Goal: Task Accomplishment & Management: Manage account settings

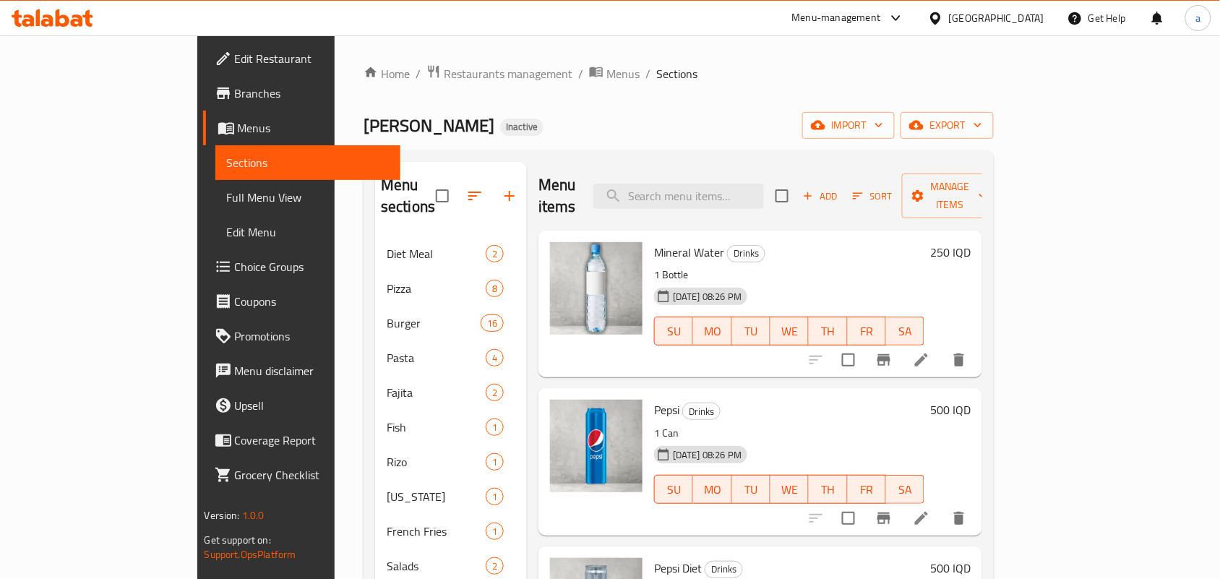
click at [444, 69] on span "Restaurants management" at bounding box center [508, 73] width 129 height 17
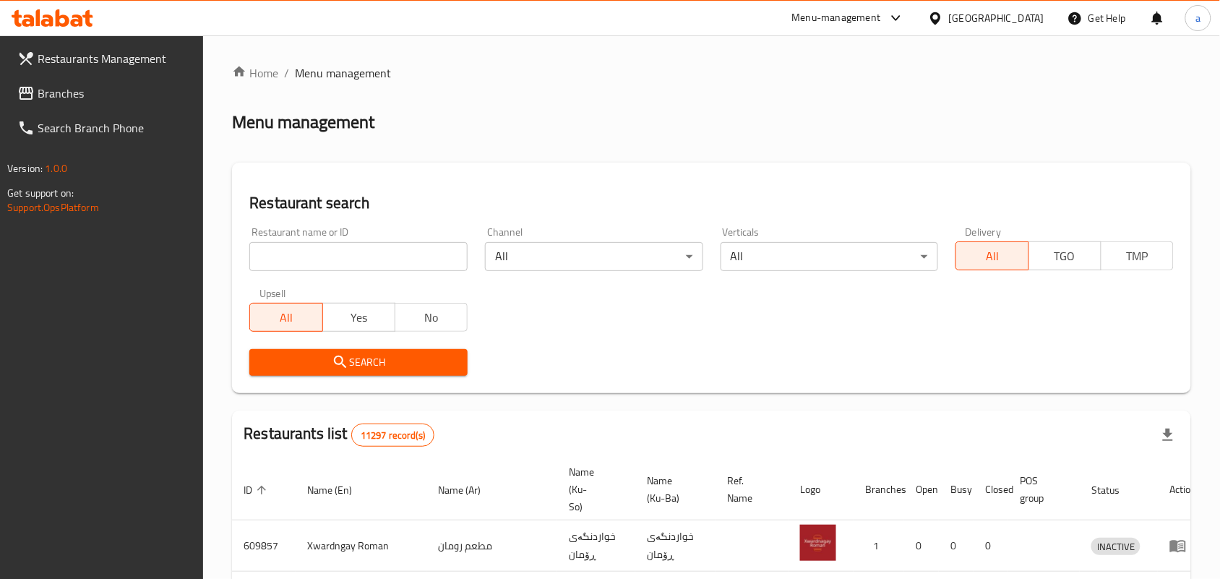
click at [349, 262] on input "search" at bounding box center [358, 256] width 218 height 29
paste input "Shawerma Al chef [PERSON_NAME]"
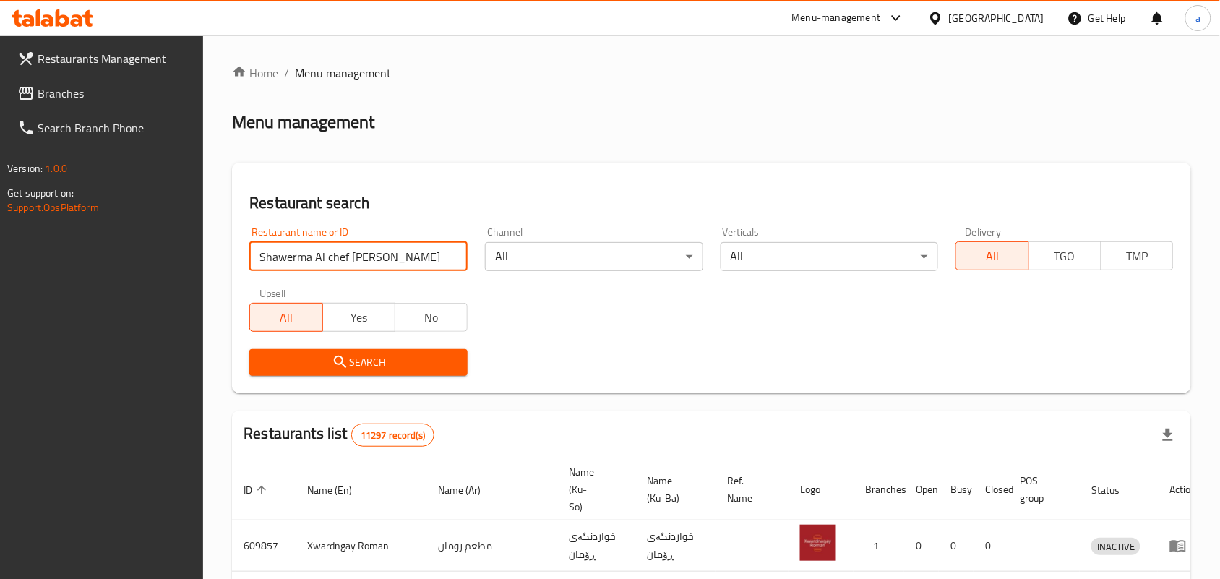
type input "Shawerma Al chef [PERSON_NAME]"
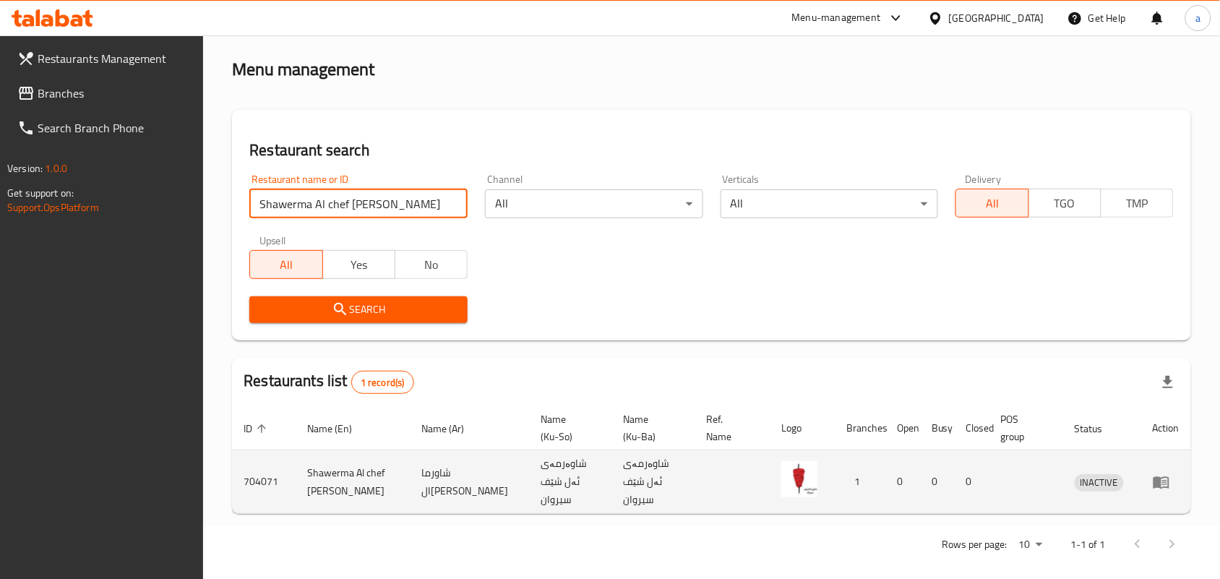
scroll to position [82, 0]
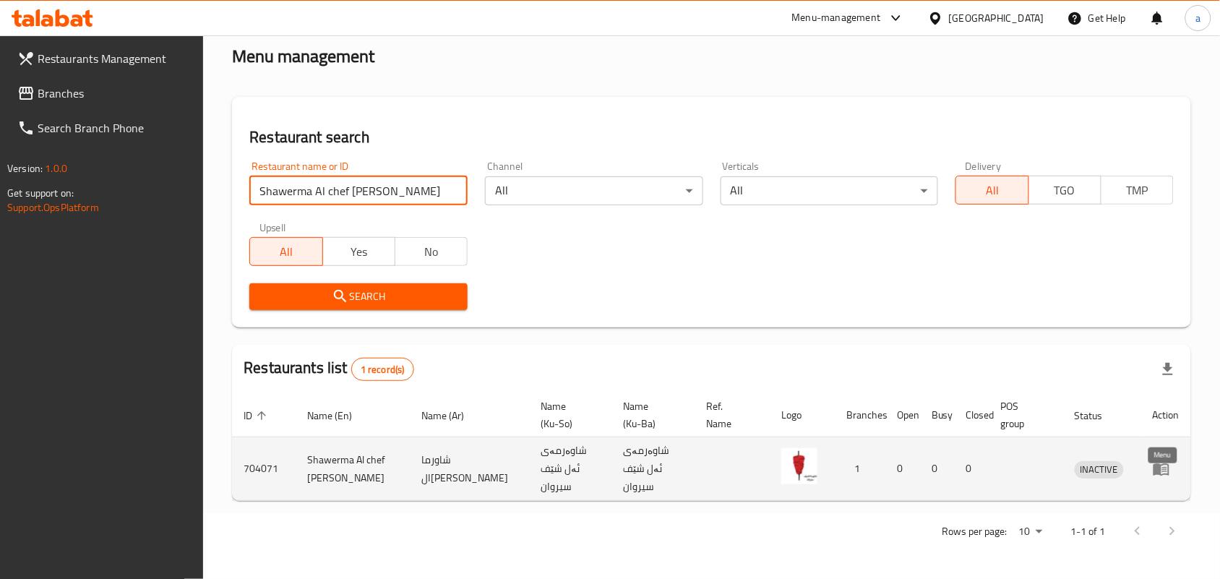
click at [1160, 468] on icon "enhanced table" at bounding box center [1162, 469] width 16 height 12
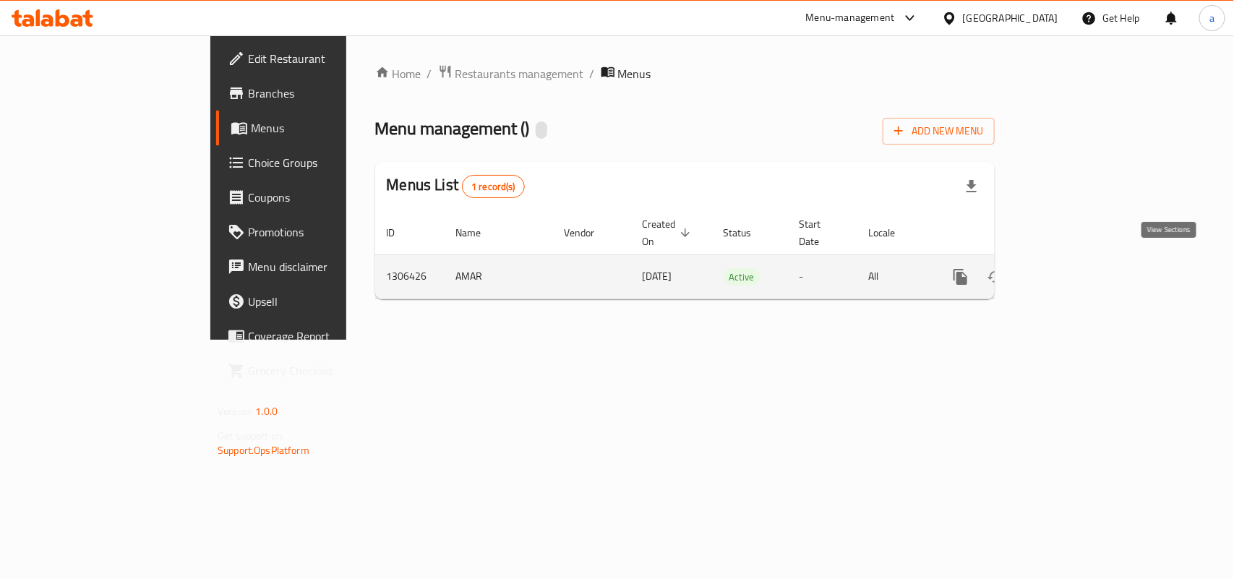
click at [1074, 268] on icon "enhanced table" at bounding box center [1064, 276] width 17 height 17
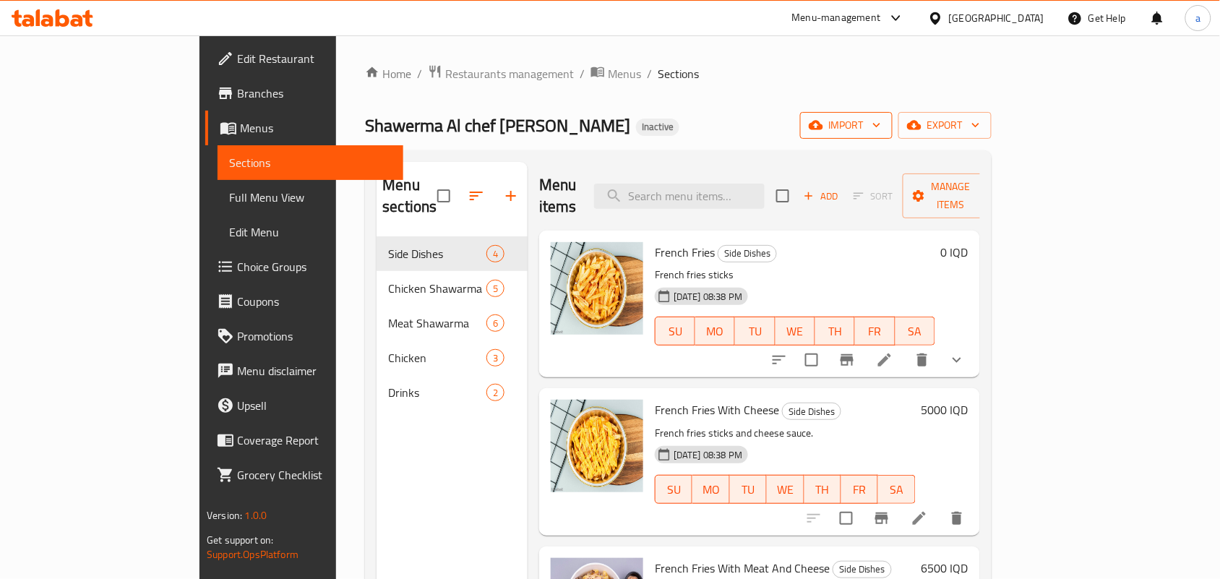
click at [881, 127] on span "import" at bounding box center [846, 125] width 69 height 18
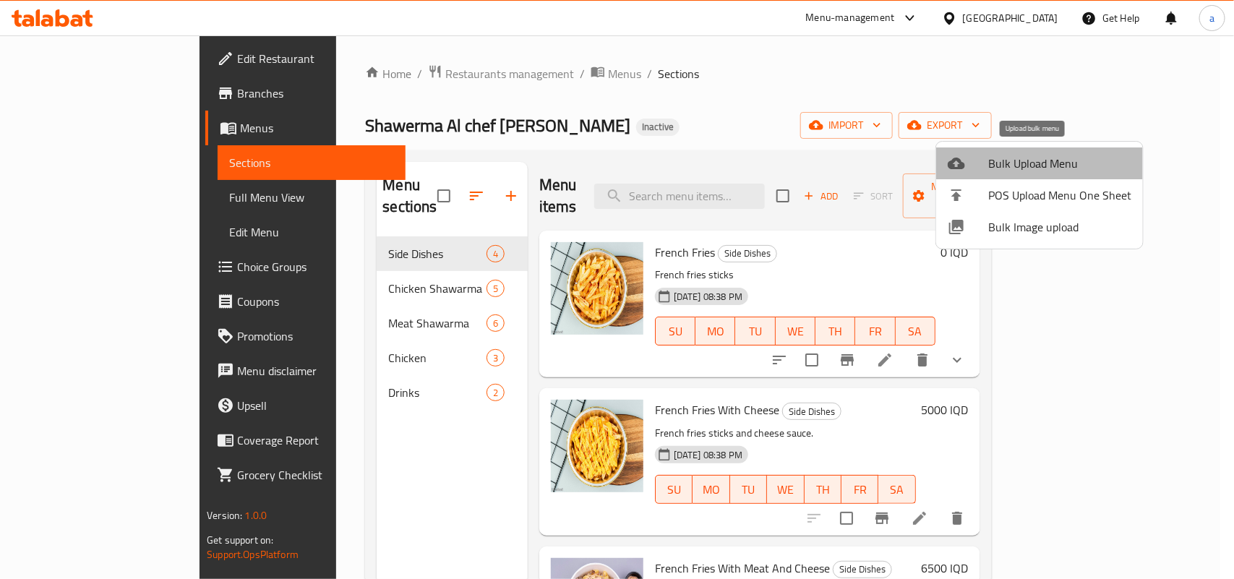
click at [973, 170] on div at bounding box center [968, 163] width 40 height 17
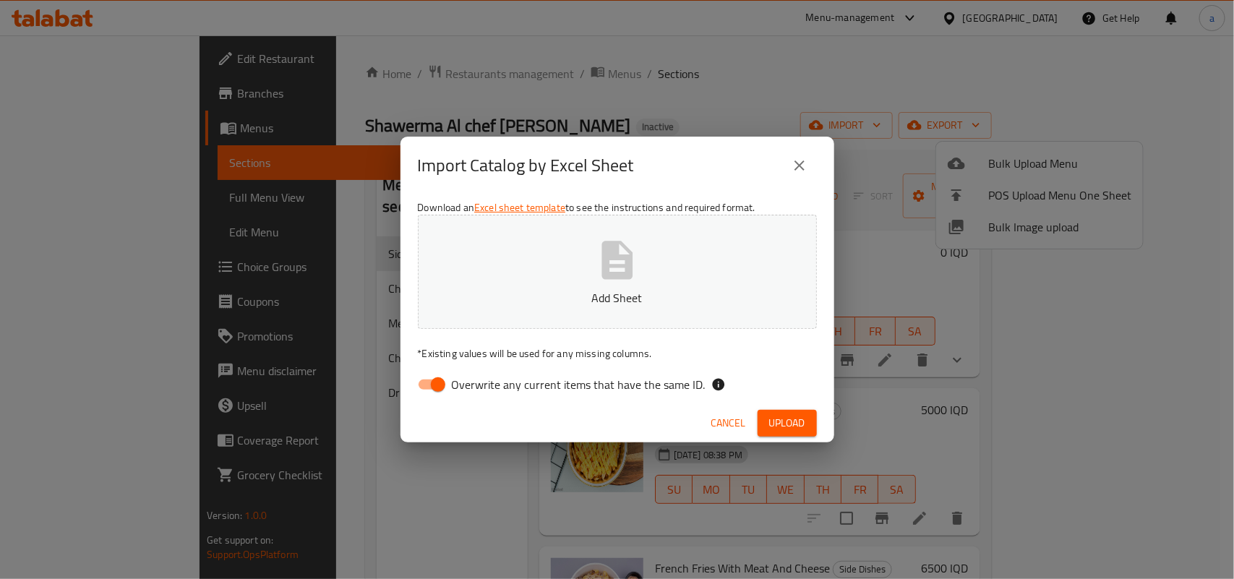
click at [427, 387] on input "Overwrite any current items that have the same ID." at bounding box center [438, 384] width 82 height 27
checkbox input "false"
click at [557, 315] on button "Add Sheet" at bounding box center [617, 272] width 399 height 114
click at [778, 432] on span "Upload" at bounding box center [787, 423] width 36 height 18
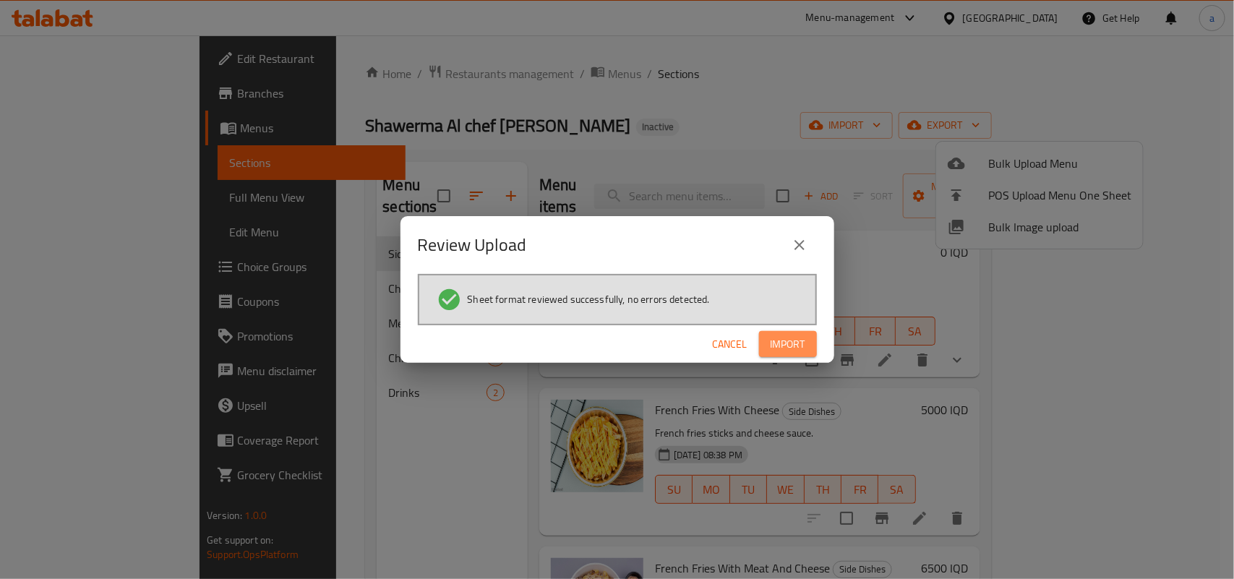
click at [794, 337] on span "Import" at bounding box center [788, 344] width 35 height 18
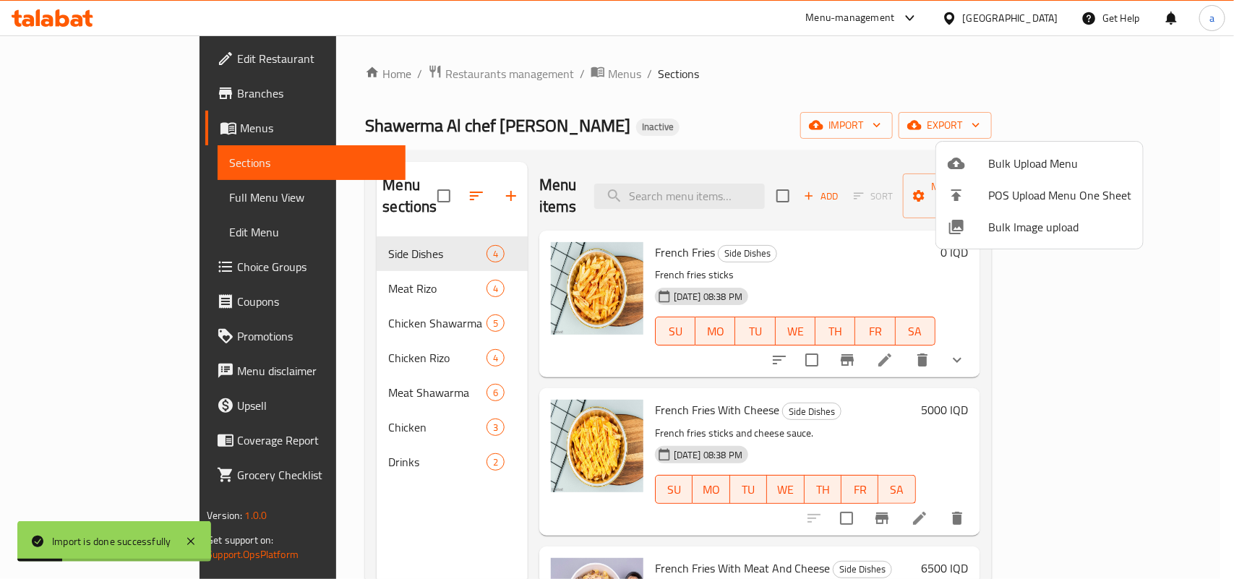
click at [351, 313] on div at bounding box center [617, 289] width 1234 height 579
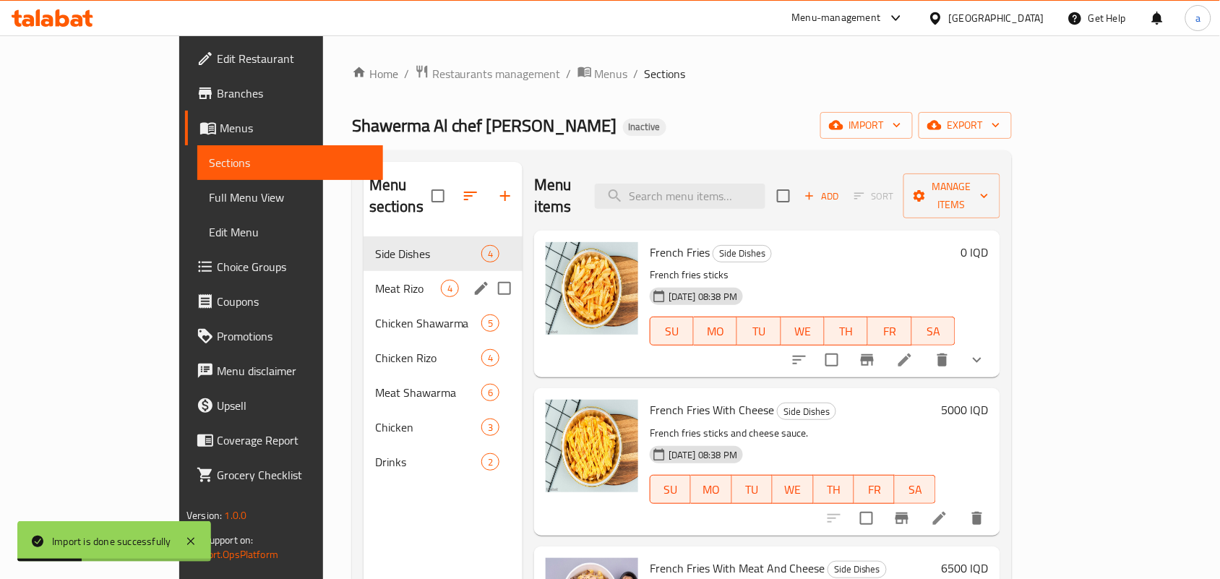
click at [364, 283] on div "Meat Rizo 4" at bounding box center [443, 288] width 159 height 35
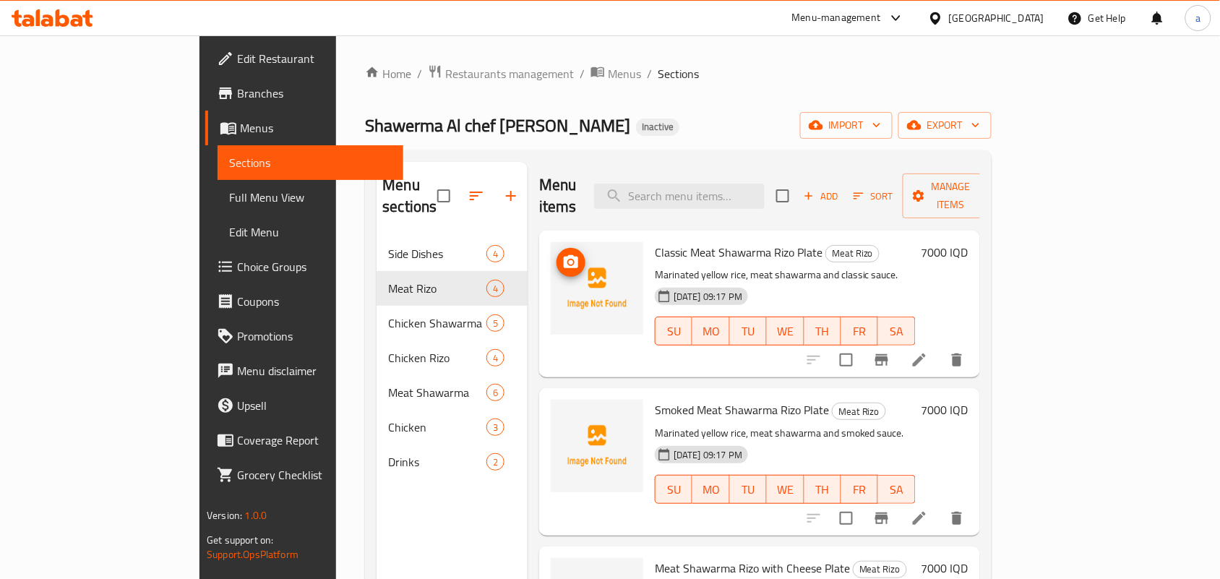
click at [562, 254] on icon "upload picture" at bounding box center [570, 262] width 17 height 17
click at [557, 248] on button "upload picture" at bounding box center [571, 262] width 29 height 29
click at [676, 195] on input "search" at bounding box center [679, 196] width 171 height 25
paste input "Arabic Chicken Shawarma Meal"
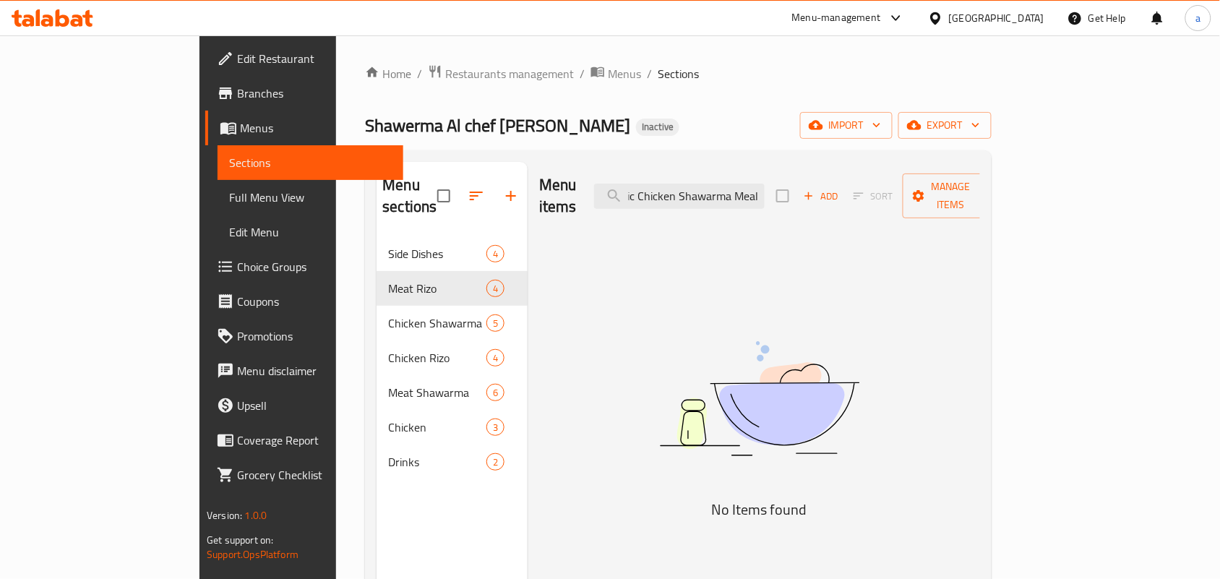
scroll to position [0, 23]
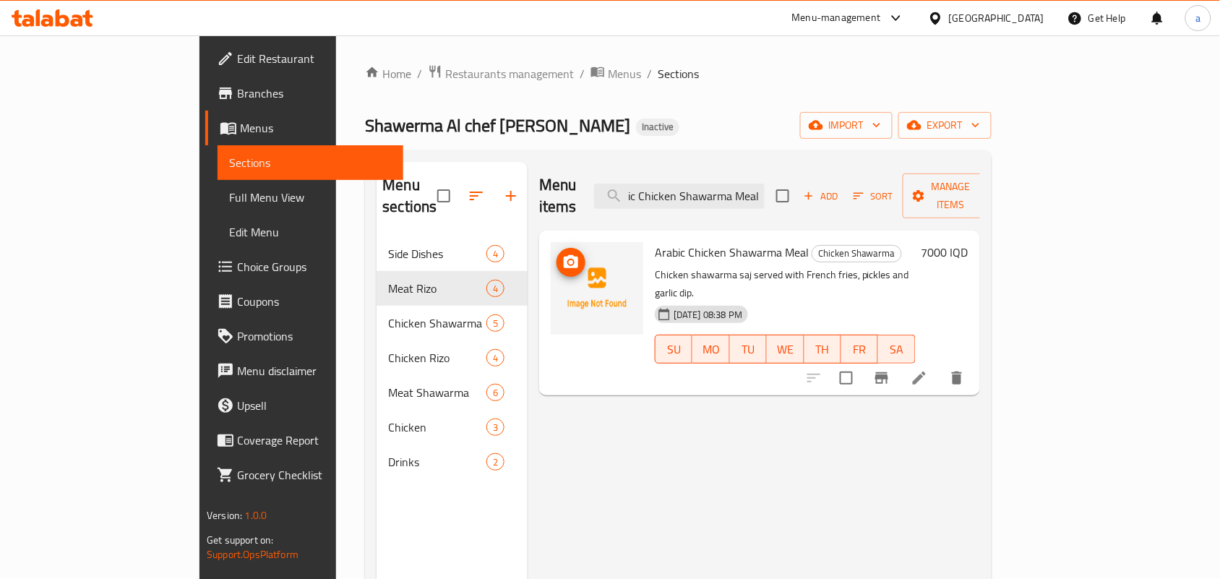
click at [562, 254] on icon "upload picture" at bounding box center [570, 262] width 17 height 17
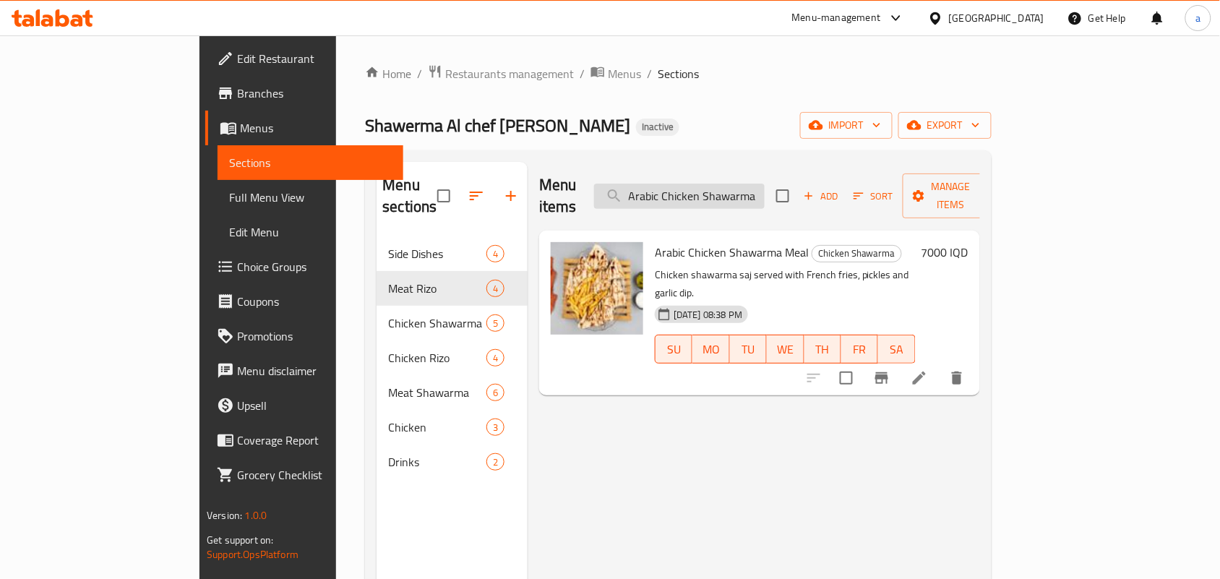
click at [750, 196] on input "Arabic Chicken Shawarma Meal" at bounding box center [679, 196] width 171 height 25
paste input "Meat"
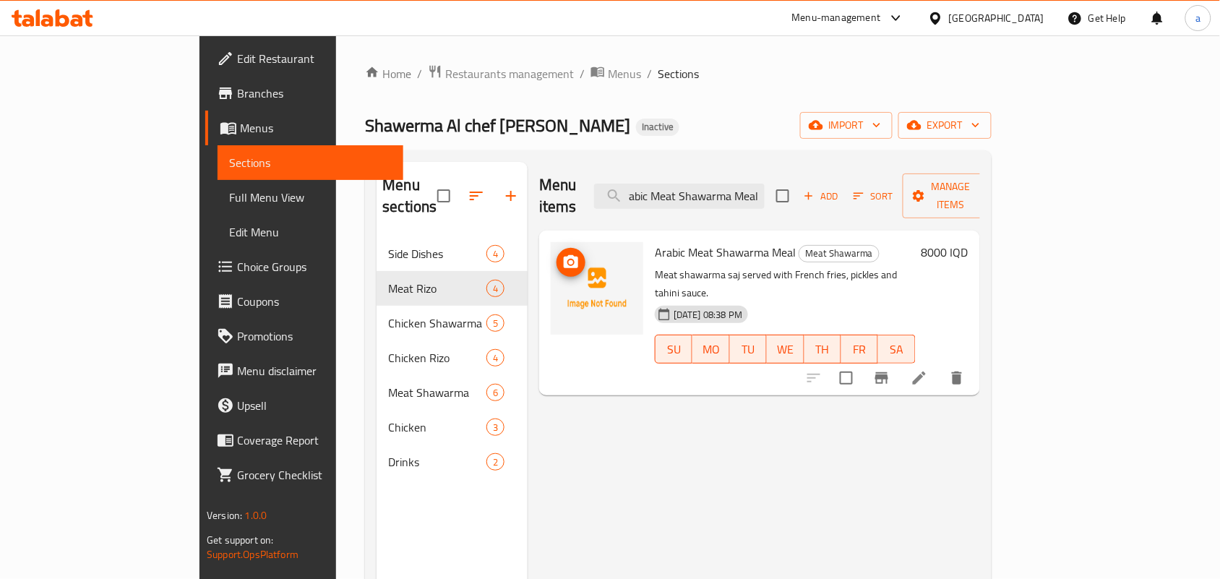
type input "Arabic Meat Shawarma Meal"
click at [564, 255] on icon "upload picture" at bounding box center [571, 261] width 14 height 13
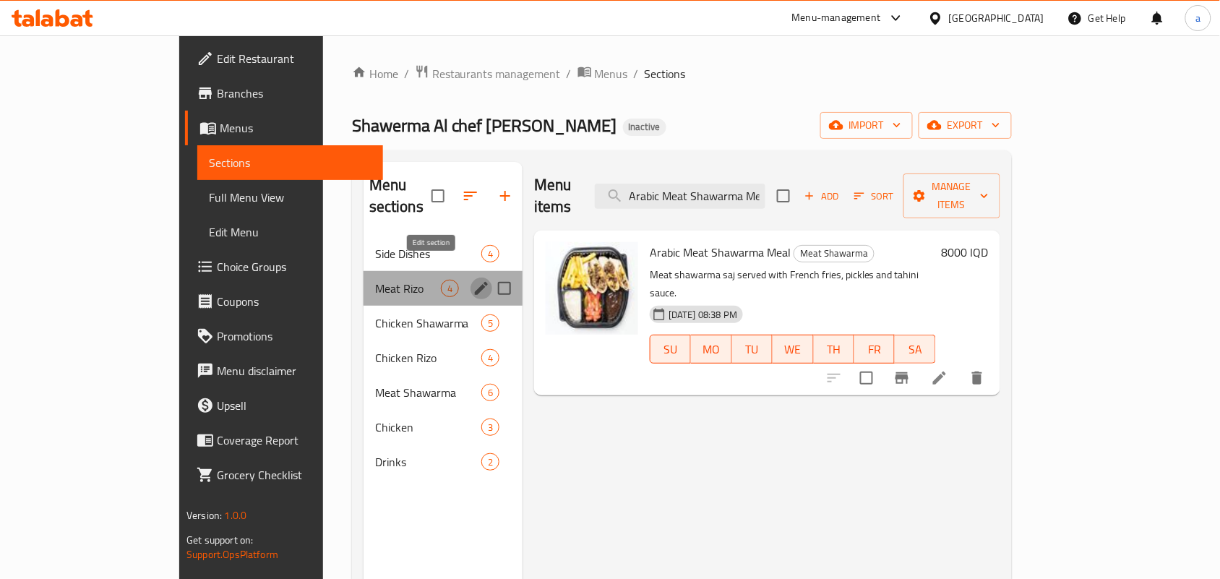
click at [475, 282] on icon "edit" at bounding box center [481, 288] width 13 height 13
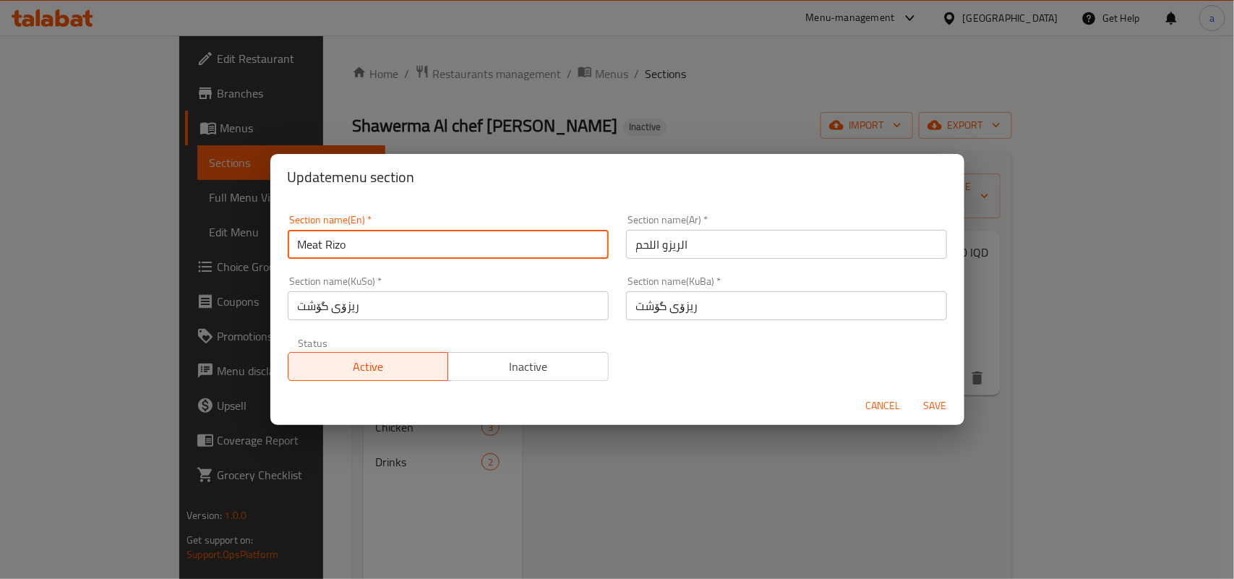
click at [344, 249] on input "Meat Rizo" at bounding box center [448, 244] width 321 height 29
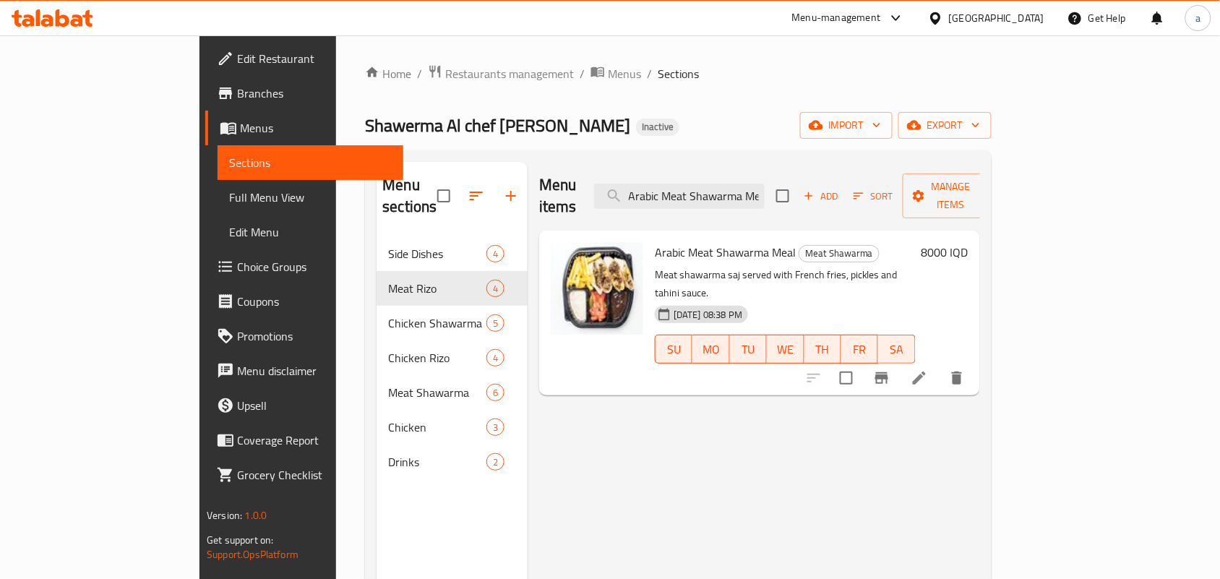
click at [648, 410] on div "Menu items Arabic Meat Shawarma Meal Add Sort Manage items Arabic Meat Shawarma…" at bounding box center [754, 451] width 453 height 579
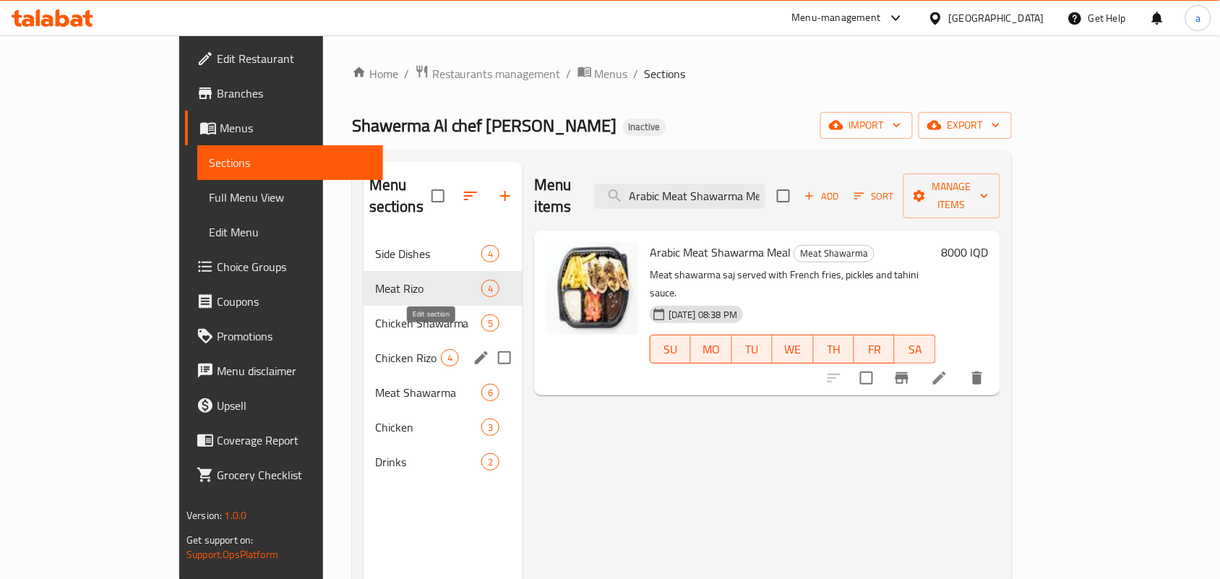
click at [475, 351] on icon "edit" at bounding box center [481, 357] width 13 height 13
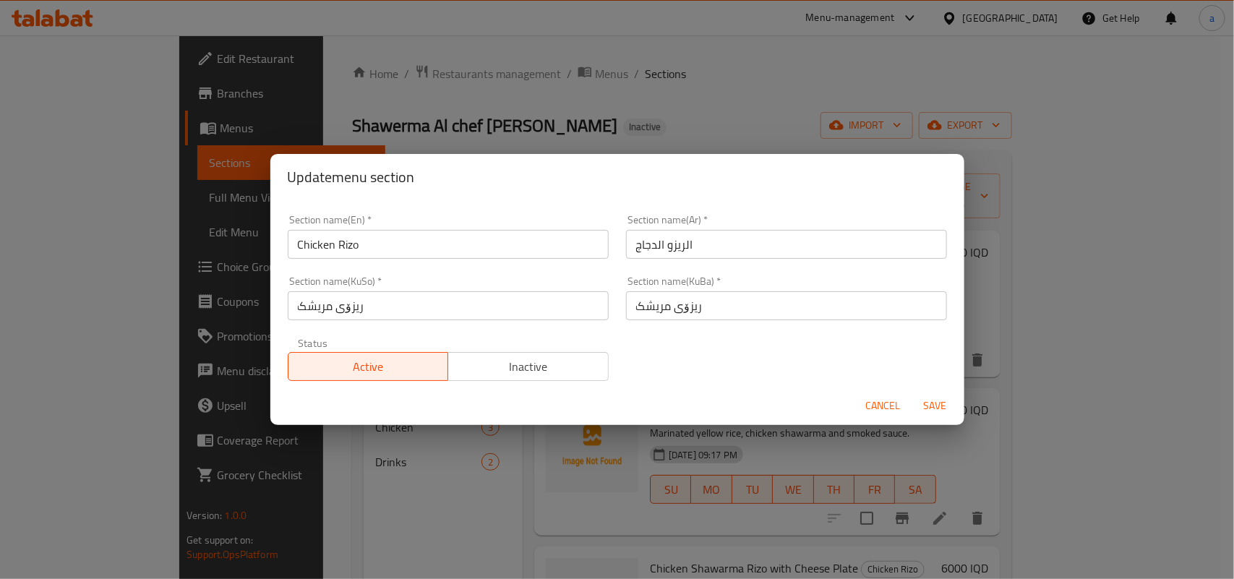
click at [351, 249] on input "Chicken Rizo" at bounding box center [448, 244] width 321 height 29
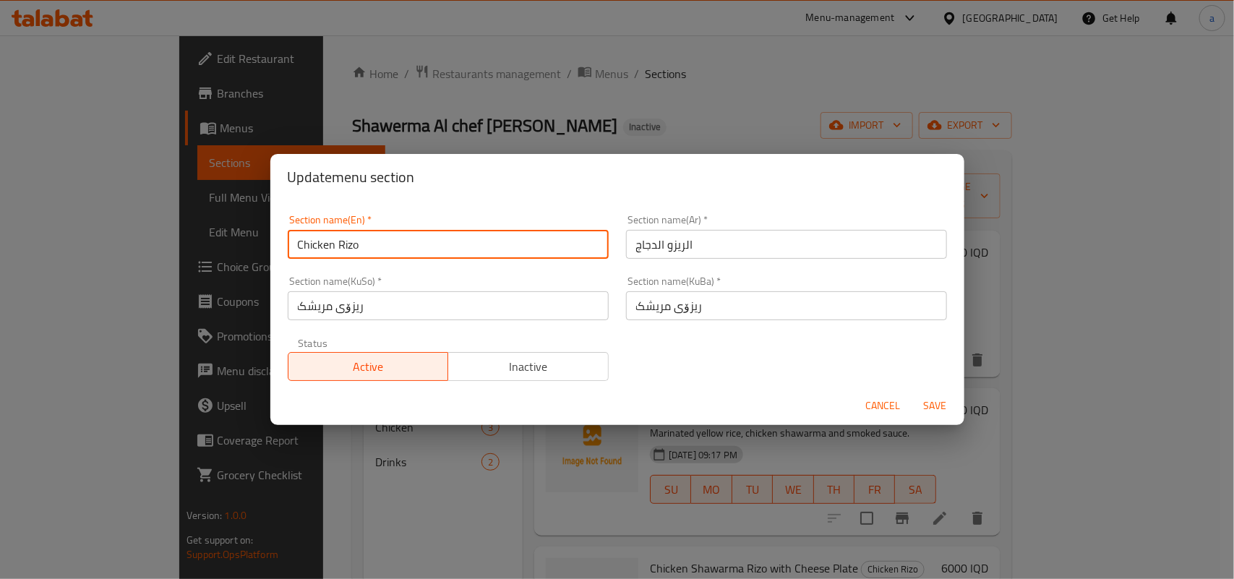
click at [351, 249] on input "Chicken Rizo" at bounding box center [448, 244] width 321 height 29
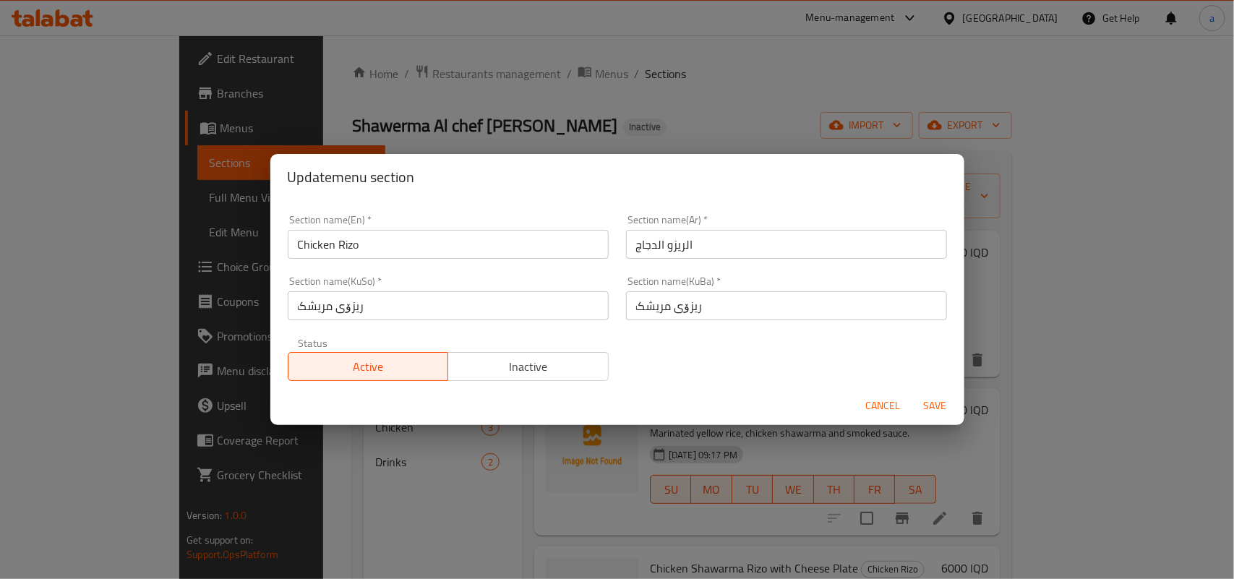
click at [420, 529] on div "Update menu section Section name(En)   * Chicken Rizo Section name(En) * Sectio…" at bounding box center [617, 289] width 1234 height 579
click at [866, 409] on span "Cancel" at bounding box center [883, 406] width 35 height 18
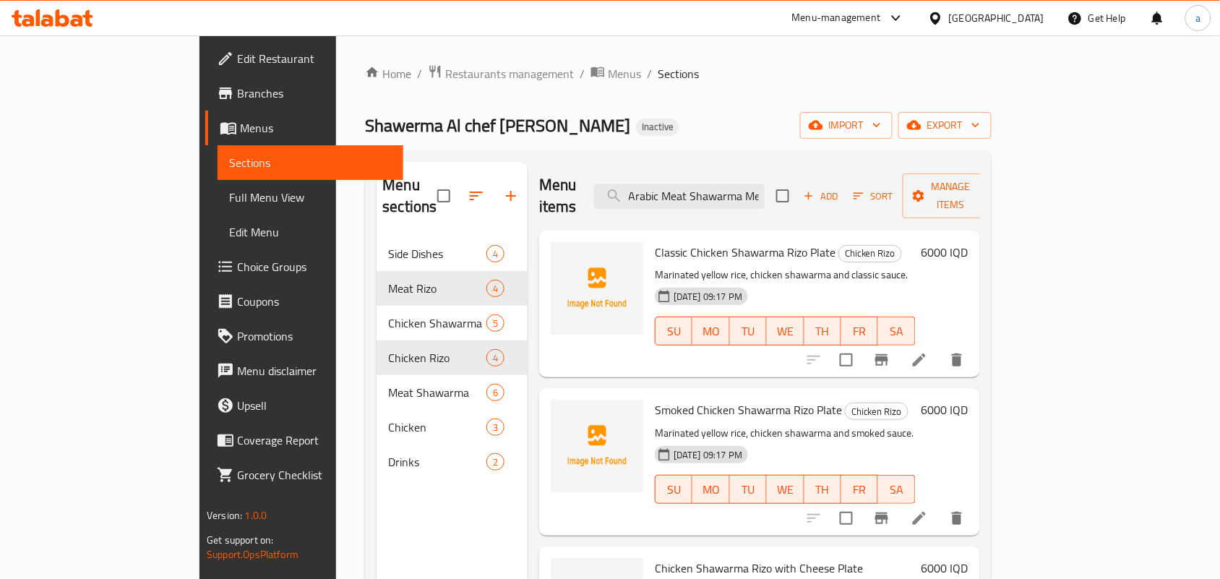
click at [468, 192] on icon "button" at bounding box center [476, 195] width 17 height 17
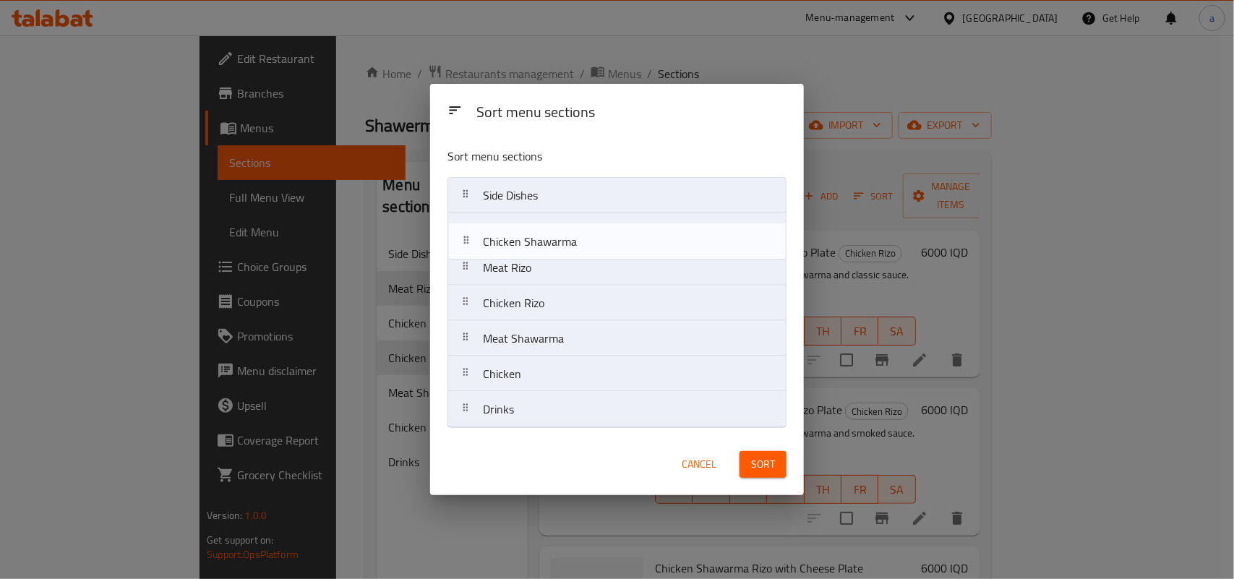
drag, startPoint x: 522, startPoint y: 279, endPoint x: 524, endPoint y: 246, distance: 33.3
click at [524, 246] on nav "Side Dishes Meat Rizo Chicken Shawarma Chicken Rizo Meat Shawarma Chicken Drinks" at bounding box center [616, 302] width 339 height 251
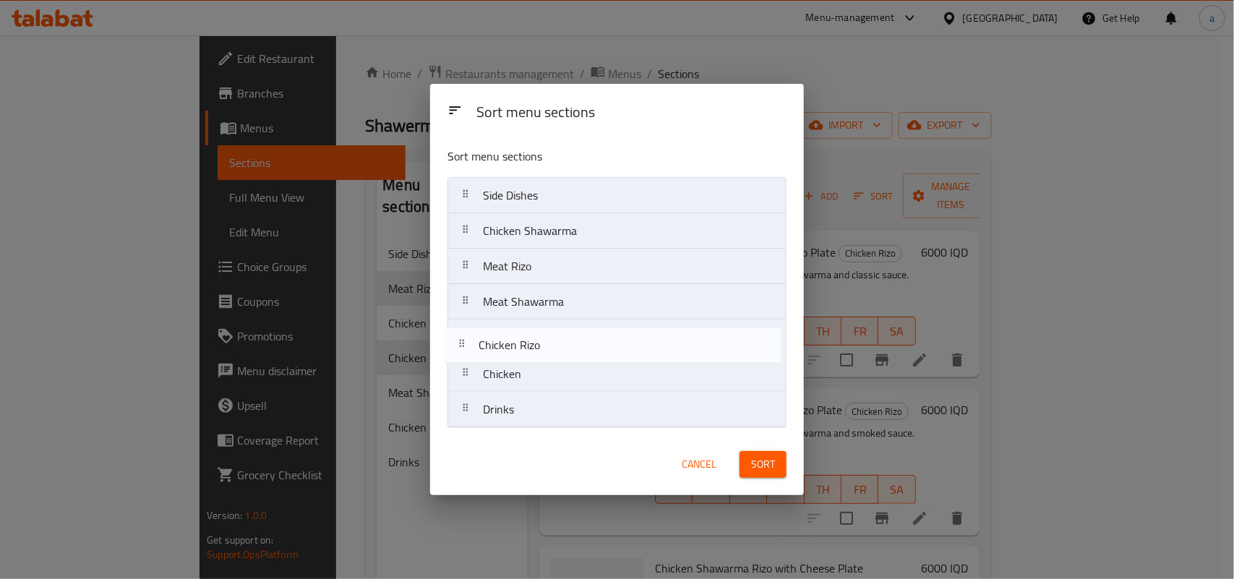
drag, startPoint x: 554, startPoint y: 301, endPoint x: 549, endPoint y: 355, distance: 53.7
click at [549, 355] on nav "Side Dishes Chicken Shawarma Meat Rizo Chicken Rizo Meat Shawarma Chicken Drinks" at bounding box center [616, 302] width 339 height 251
click at [561, 334] on nav "Side Dishes Chicken Shawarma Meat Rizo Meat Shawarma Chicken Rizo Chicken Drinks" at bounding box center [616, 302] width 339 height 251
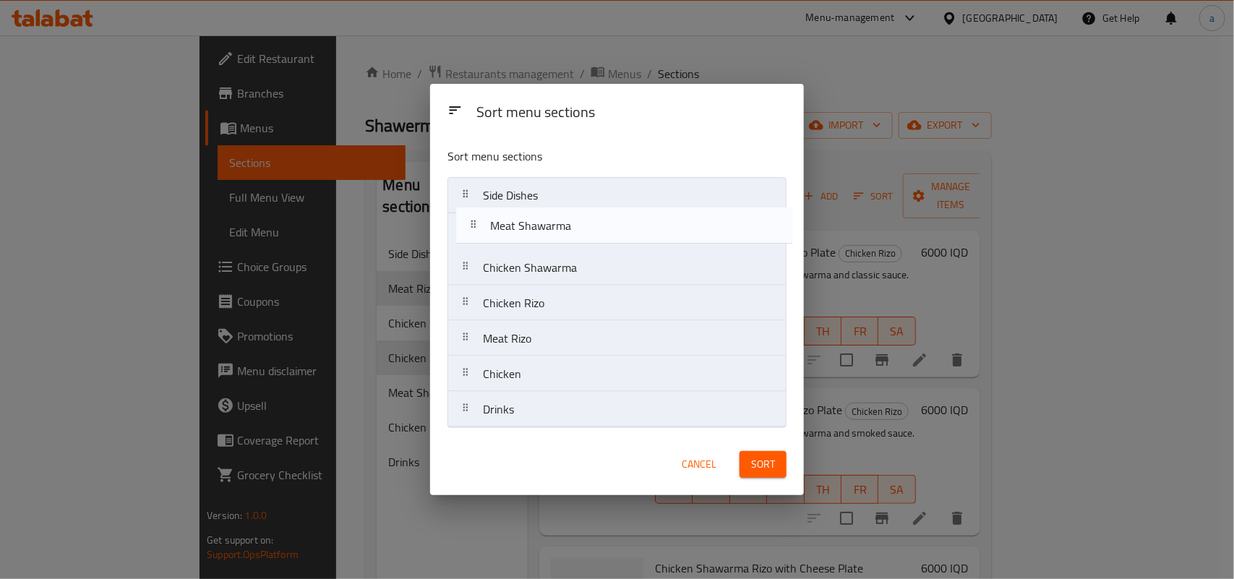
drag, startPoint x: 561, startPoint y: 280, endPoint x: 568, endPoint y: 234, distance: 46.8
click at [568, 234] on nav "Side Dishes Chicken Shawarma Meat Shawarma Chicken Rizo Meat Rizo Chicken Drinks" at bounding box center [616, 302] width 339 height 251
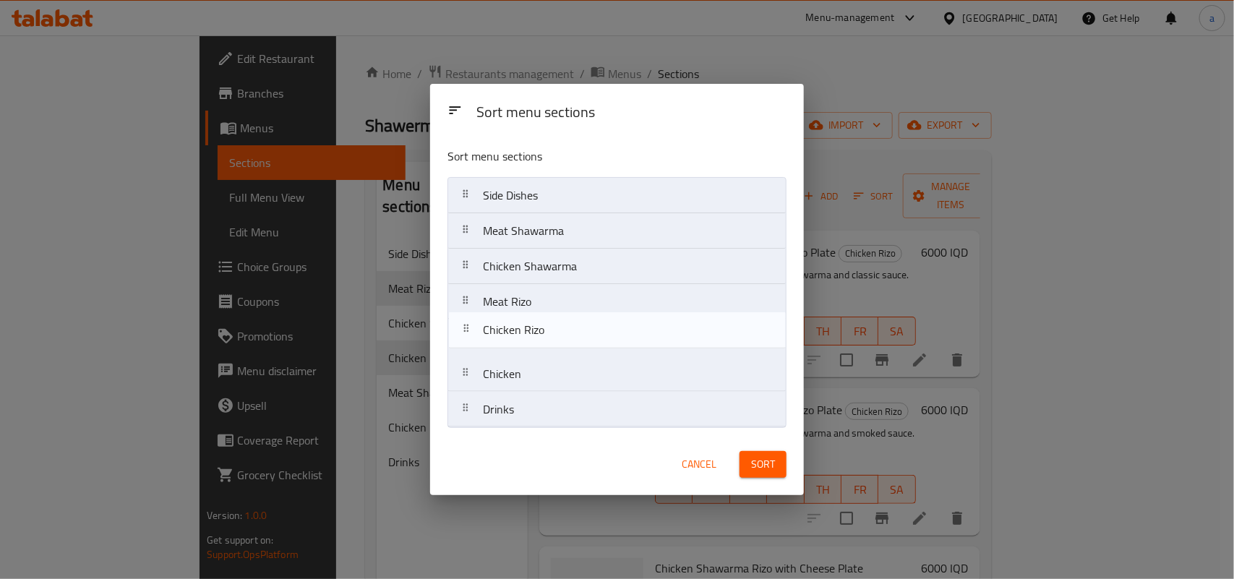
click at [550, 340] on nav "Side Dishes Meat Shawarma Chicken Shawarma Chicken Rizo Meat Rizo Chicken Drinks" at bounding box center [616, 302] width 339 height 251
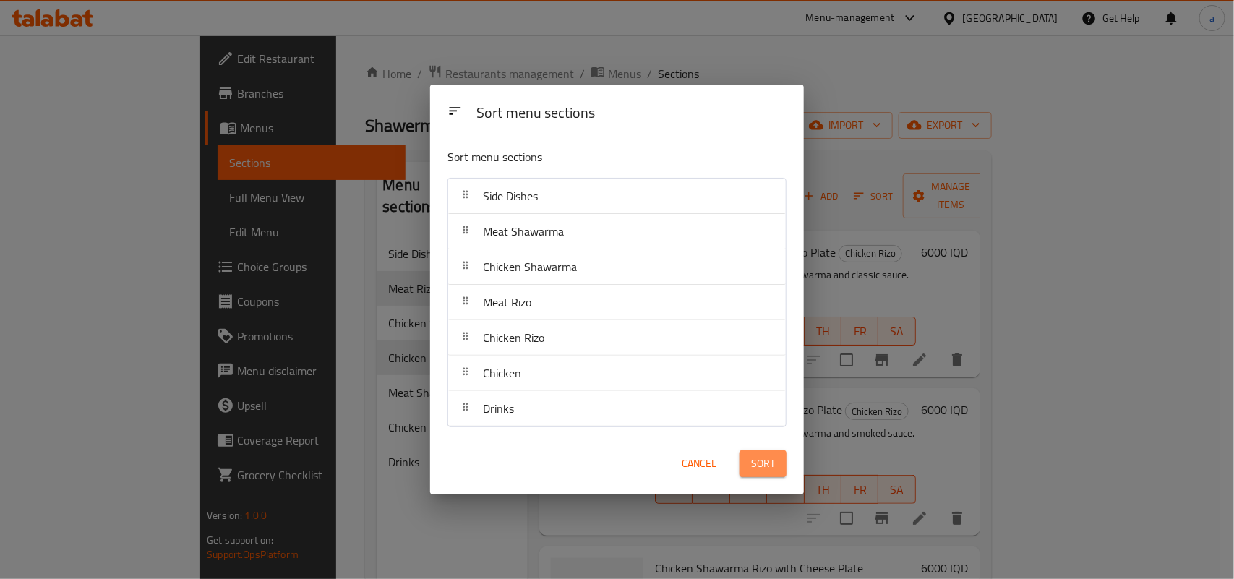
click at [767, 473] on span "Sort" at bounding box center [763, 464] width 24 height 18
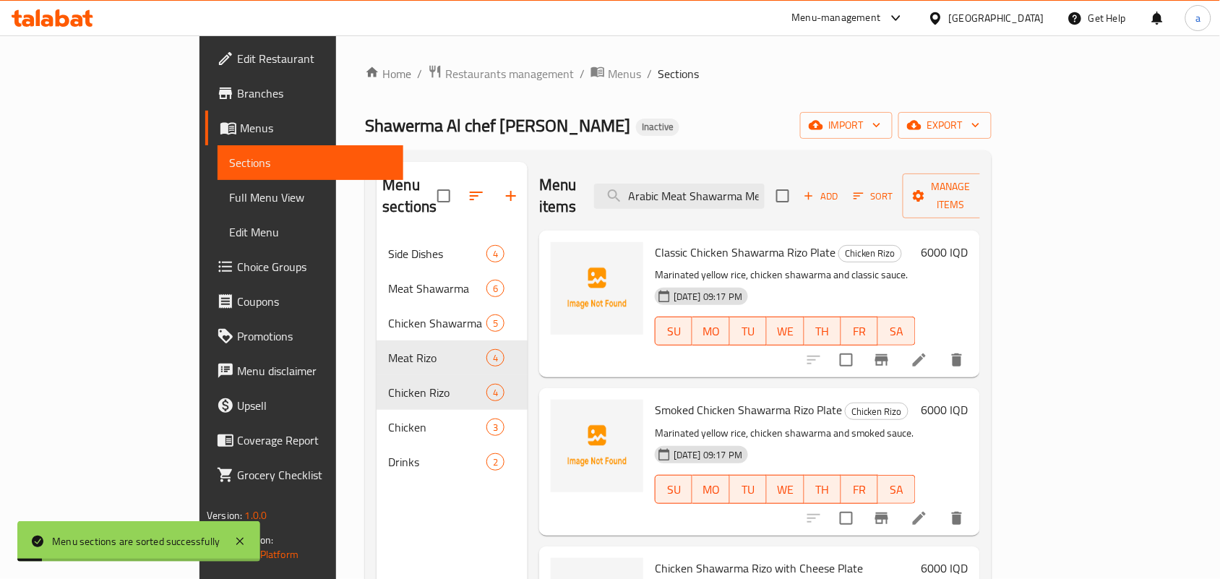
click at [229, 206] on span "Full Menu View" at bounding box center [310, 197] width 163 height 17
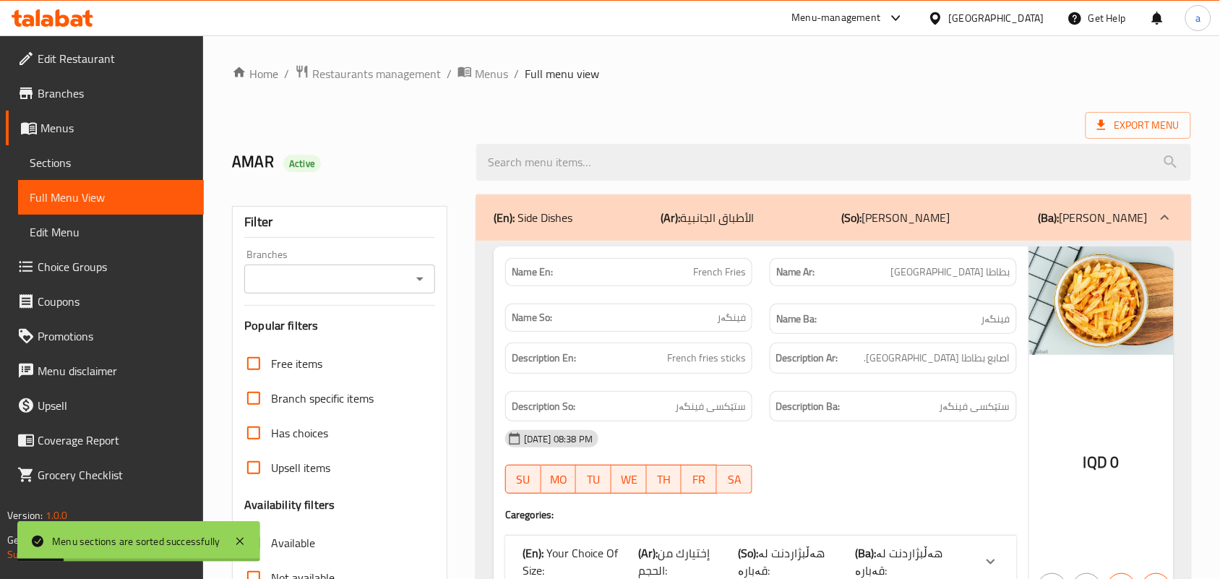
drag, startPoint x: 411, startPoint y: 289, endPoint x: 412, endPoint y: 297, distance: 8.1
click at [412, 288] on icon "Open" at bounding box center [419, 278] width 17 height 17
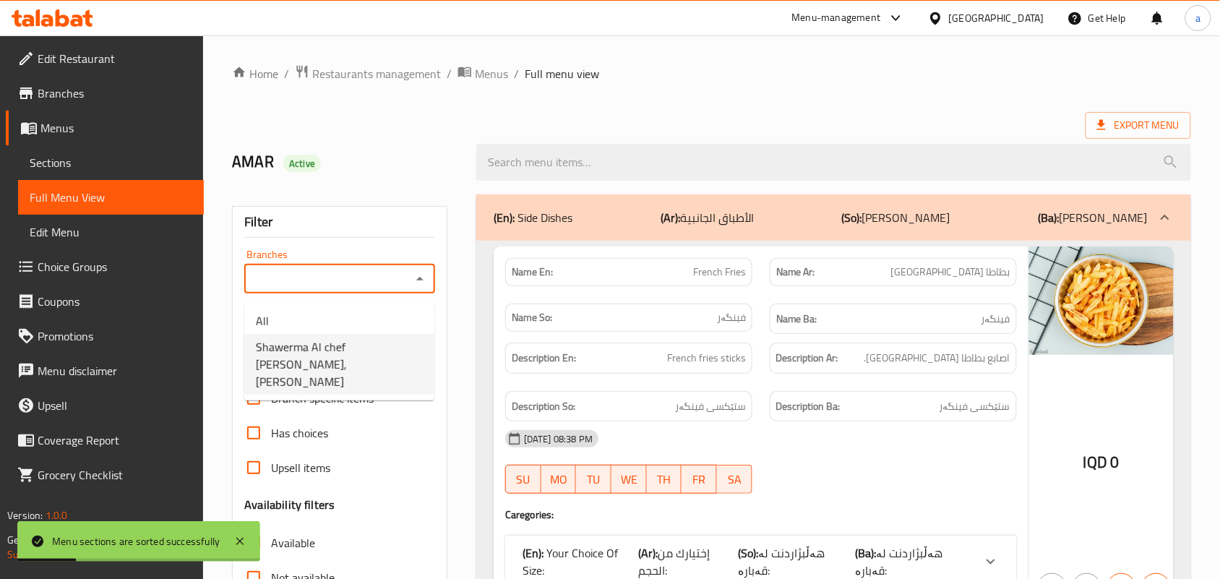
click at [356, 338] on span "Shawerma Al chef [PERSON_NAME], [PERSON_NAME]" at bounding box center [339, 364] width 167 height 52
type input "Shawerma Al chef [PERSON_NAME], [PERSON_NAME]"
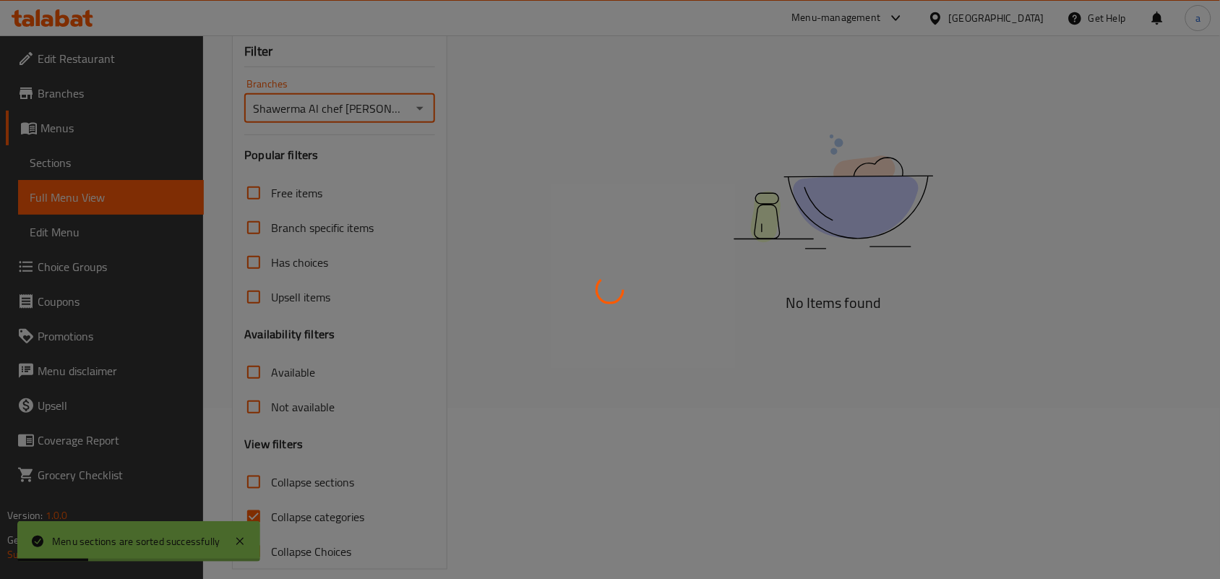
scroll to position [210, 0]
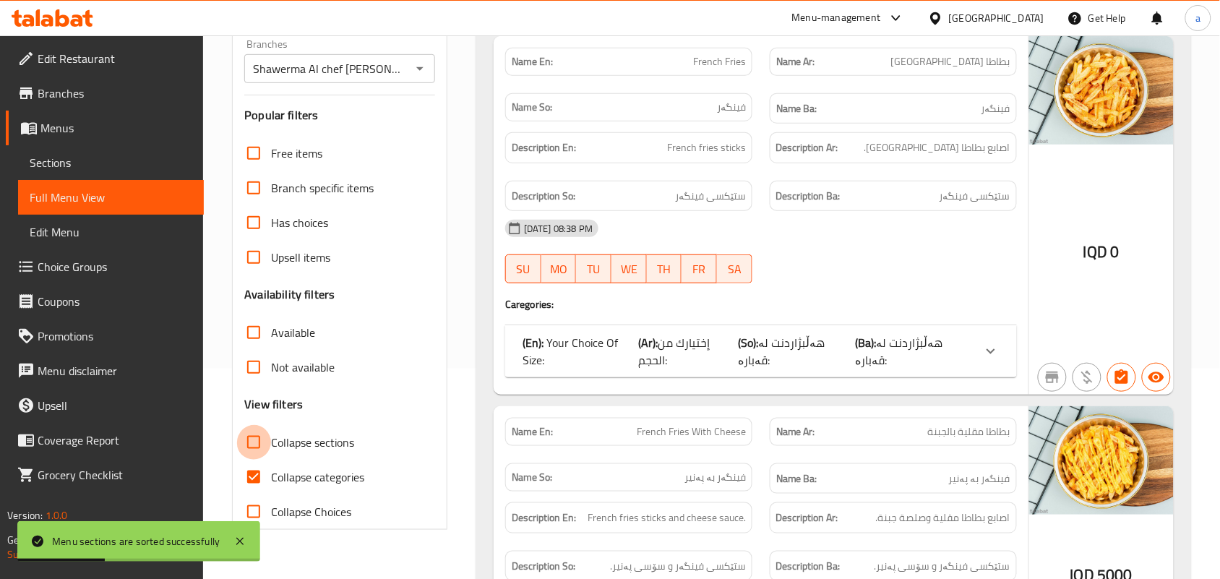
click at [262, 460] on input "Collapse sections" at bounding box center [253, 442] width 35 height 35
checkbox input "true"
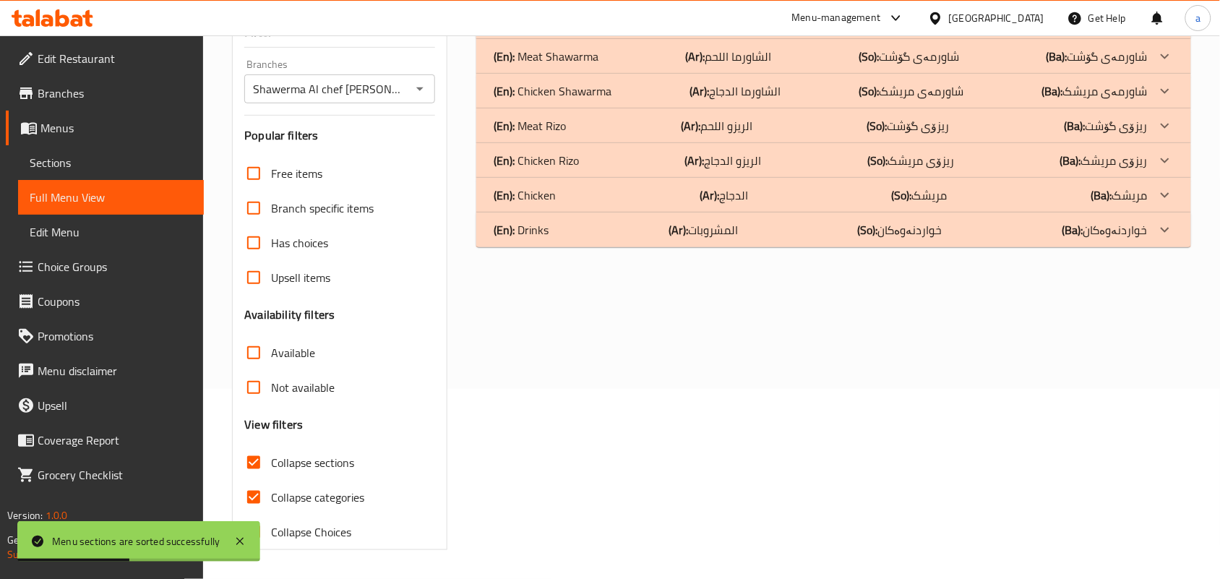
click at [275, 497] on span "Collapse categories" at bounding box center [317, 497] width 93 height 17
click at [271, 497] on input "Collapse categories" at bounding box center [253, 497] width 35 height 35
checkbox input "false"
click at [754, 30] on p "(Ar): الريزو الدجاج" at bounding box center [707, 21] width 93 height 17
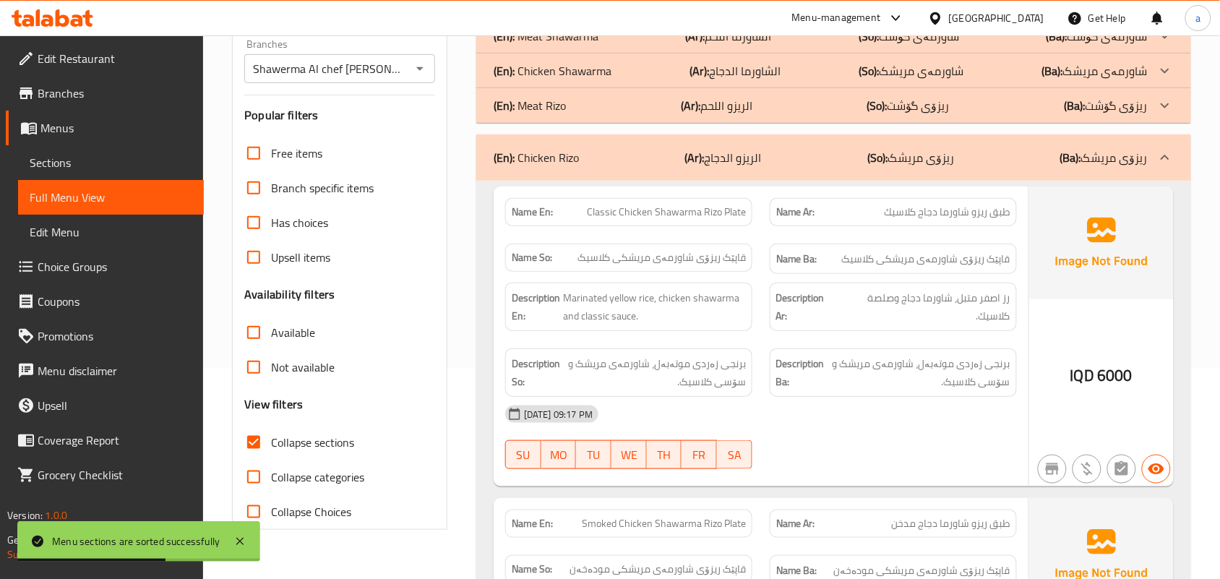
click at [754, 10] on p "(Ar): الريزو اللحم" at bounding box center [707, 1] width 93 height 17
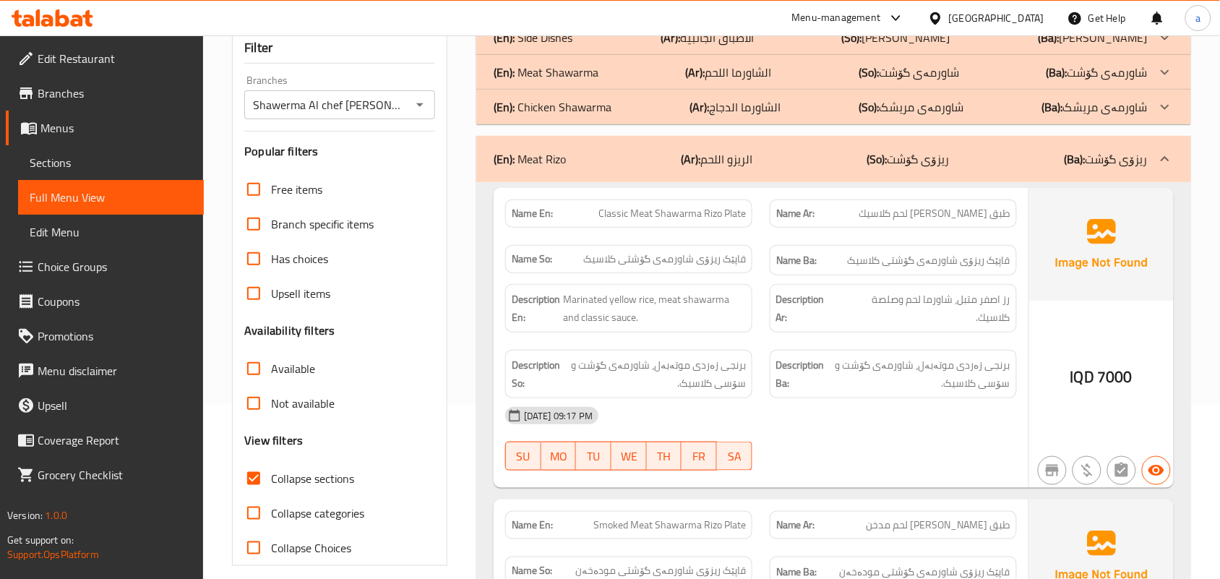
scroll to position [0, 0]
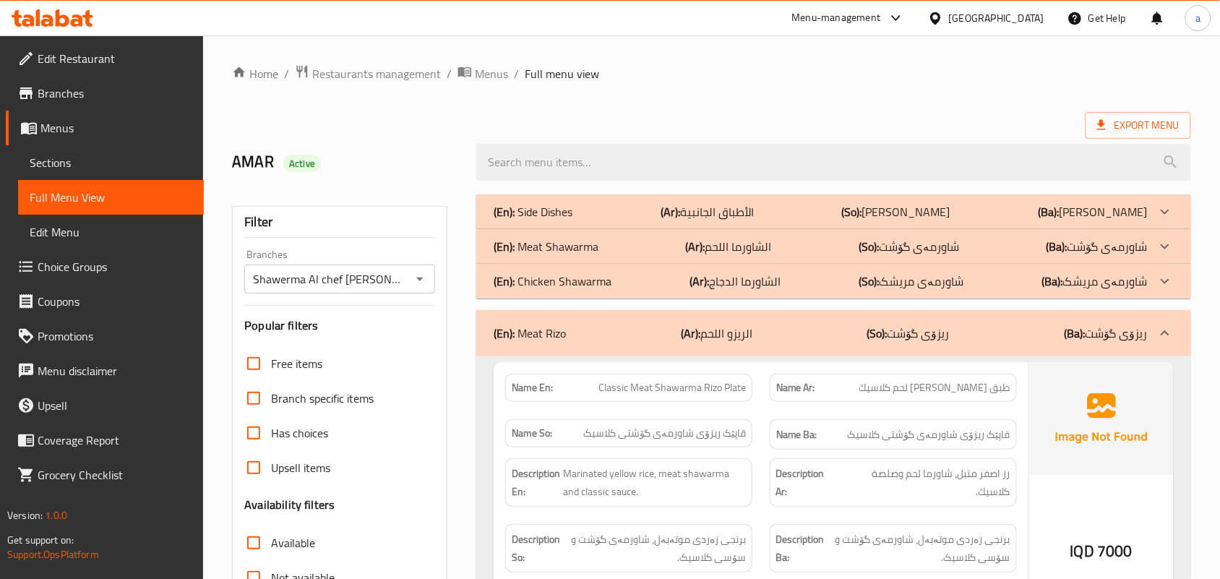
click at [661, 220] on div "(En): Chicken Shawarma (Ar): الشاورما الدجاج (So): شاورمەی مریشک (Ba): شاورمەی …" at bounding box center [821, 211] width 654 height 17
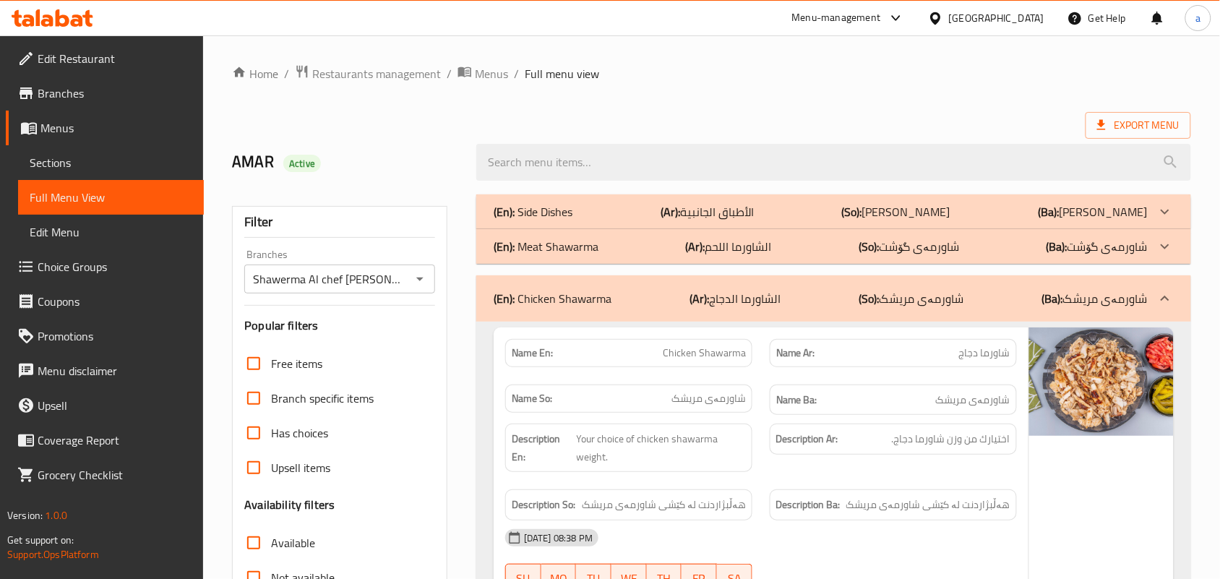
click at [680, 223] on b "(Ar):" at bounding box center [671, 212] width 20 height 22
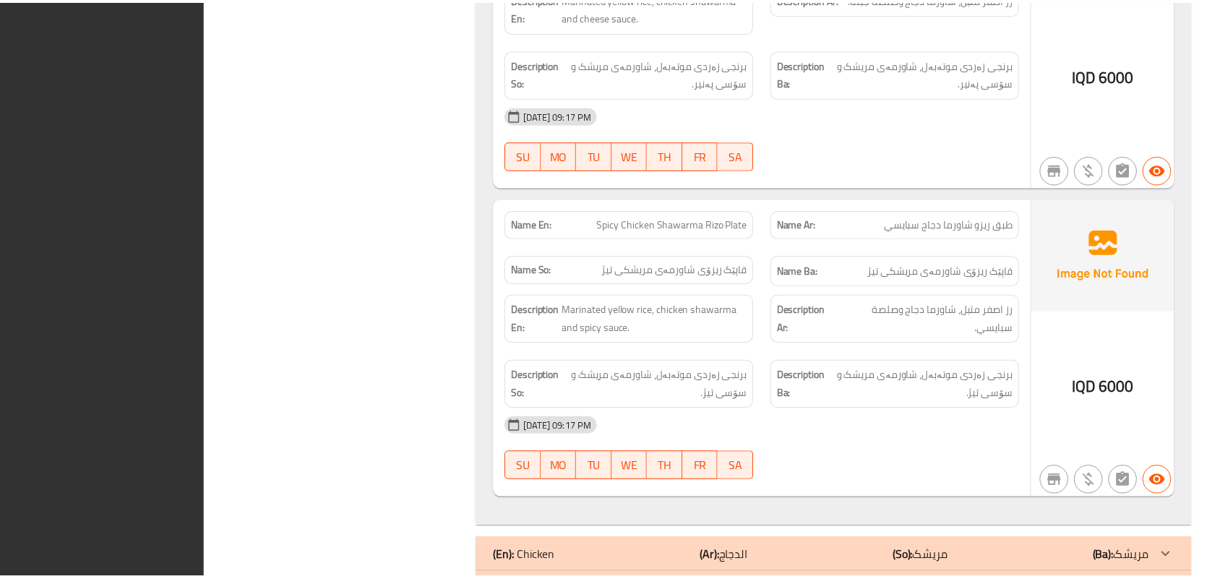
scroll to position [6611, 0]
